Goal: Navigation & Orientation: Find specific page/section

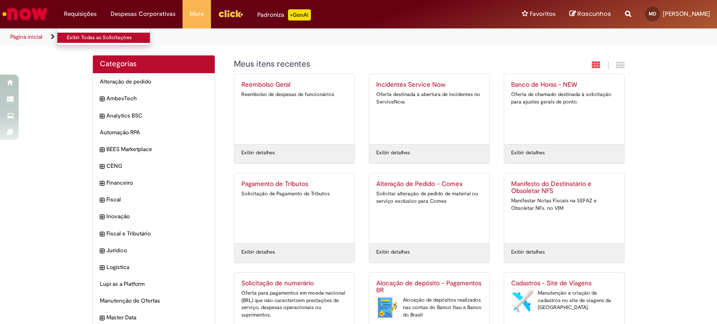
click at [85, 36] on link "Exibir Todas as Solicitações" at bounding box center [108, 38] width 103 height 10
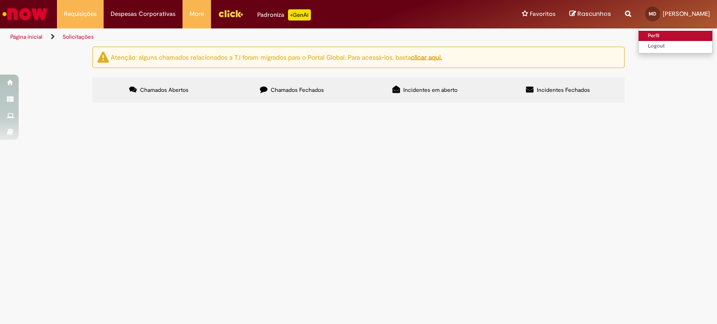
click at [639, 35] on link "Perfil" at bounding box center [676, 36] width 74 height 10
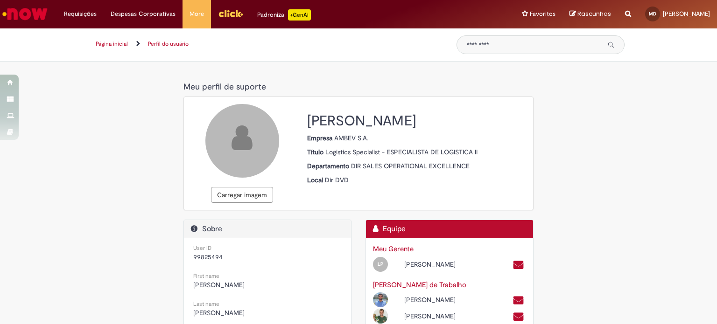
click at [28, 22] on img "Ir para a Homepage" at bounding box center [25, 14] width 48 height 19
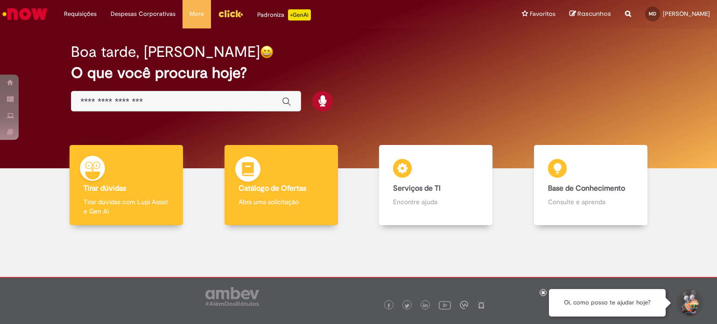
click at [298, 211] on div "Catálogo de Ofertas Catálogo de Ofertas Abra uma solicitação" at bounding box center [281, 185] width 113 height 81
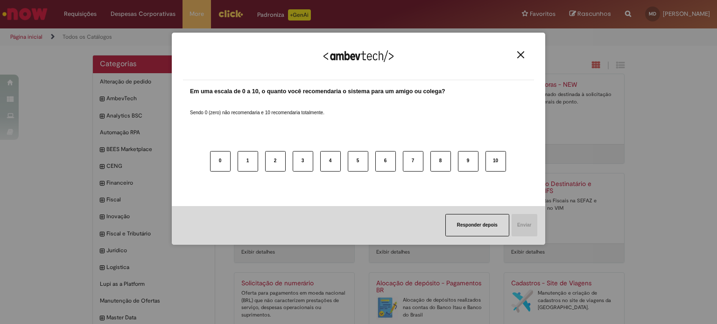
click at [523, 52] on img "Close" at bounding box center [520, 54] width 7 height 7
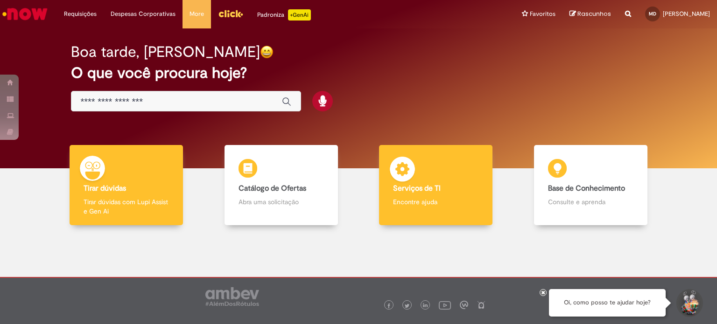
click at [430, 173] on div "Serviços de TI Serviços de TI Encontre ajuda" at bounding box center [435, 185] width 113 height 81
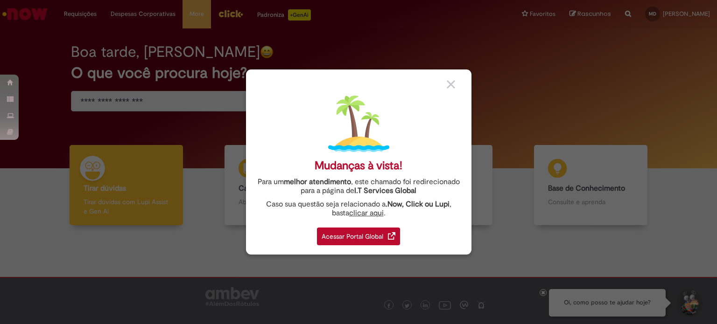
click at [374, 242] on body "Pular para o conteúdo da página Requisições Exibir Todas as Solicitações Requis…" at bounding box center [358, 162] width 717 height 324
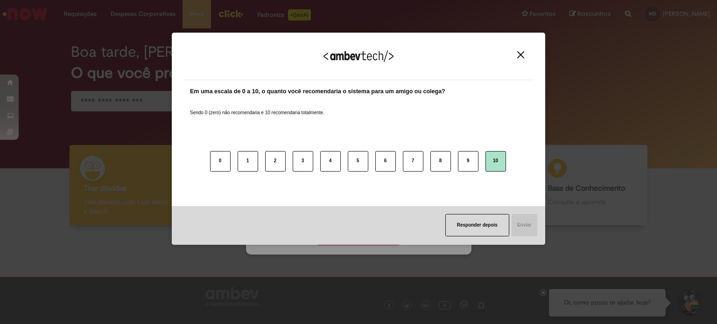
click at [495, 164] on button "10" at bounding box center [496, 161] width 21 height 21
click at [517, 219] on button "Enviar" at bounding box center [524, 225] width 27 height 22
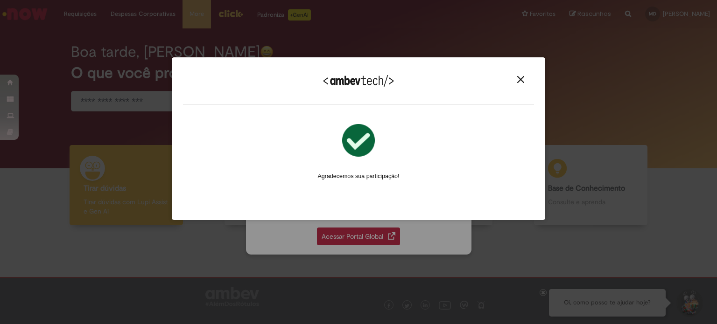
click at [521, 82] on img "Close" at bounding box center [520, 79] width 7 height 7
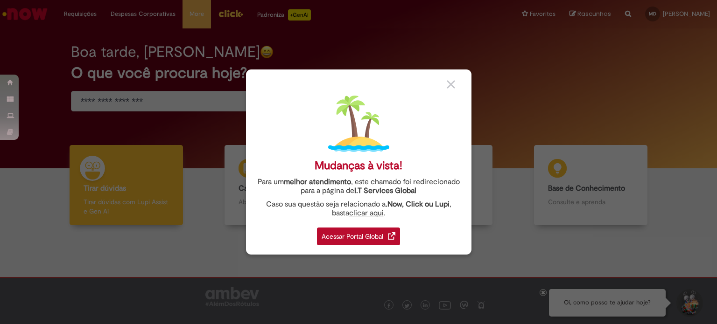
click at [372, 233] on div "Acessar Portal Global" at bounding box center [358, 237] width 83 height 18
